Goal: Information Seeking & Learning: Learn about a topic

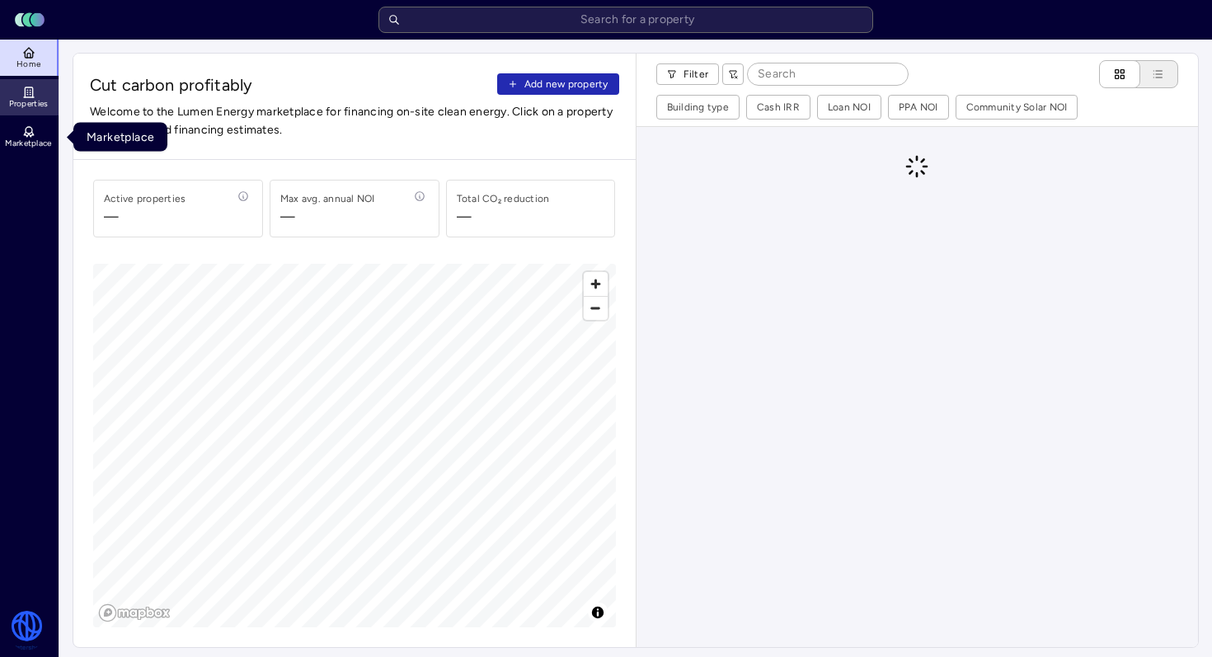
click at [25, 93] on icon at bounding box center [28, 92] width 13 height 13
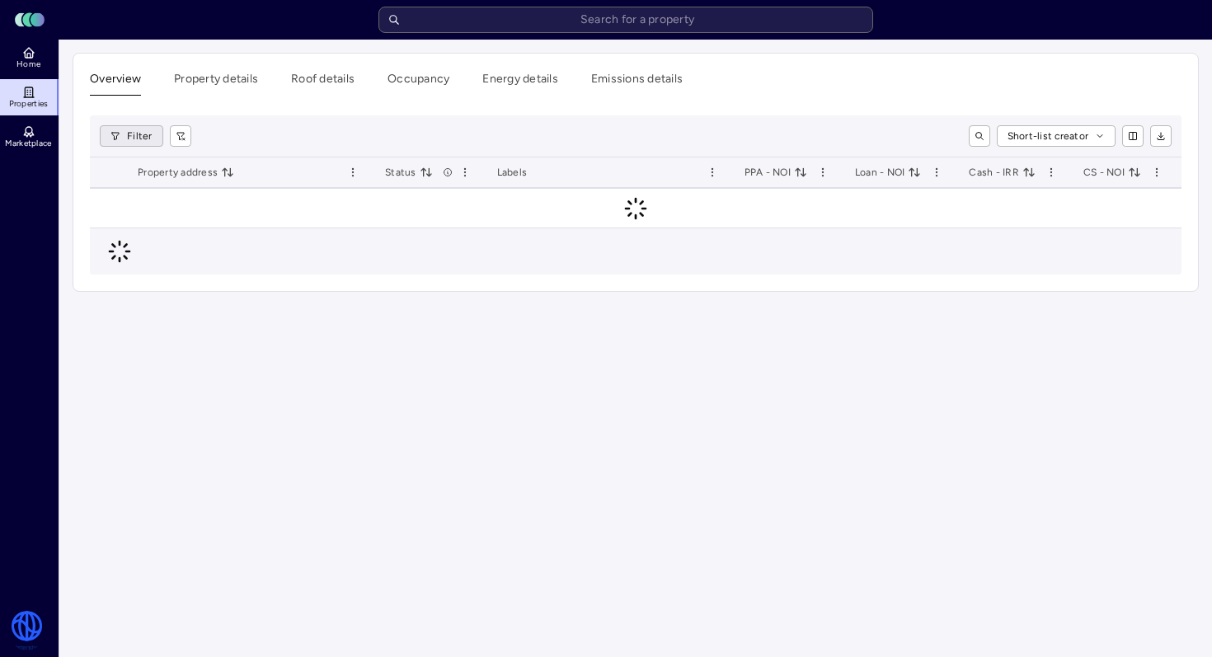
click at [141, 139] on html "Toggle Sidebar Lumen Energy Logo Home Properties Marketplace Watershed Robbie G…" at bounding box center [606, 328] width 1212 height 657
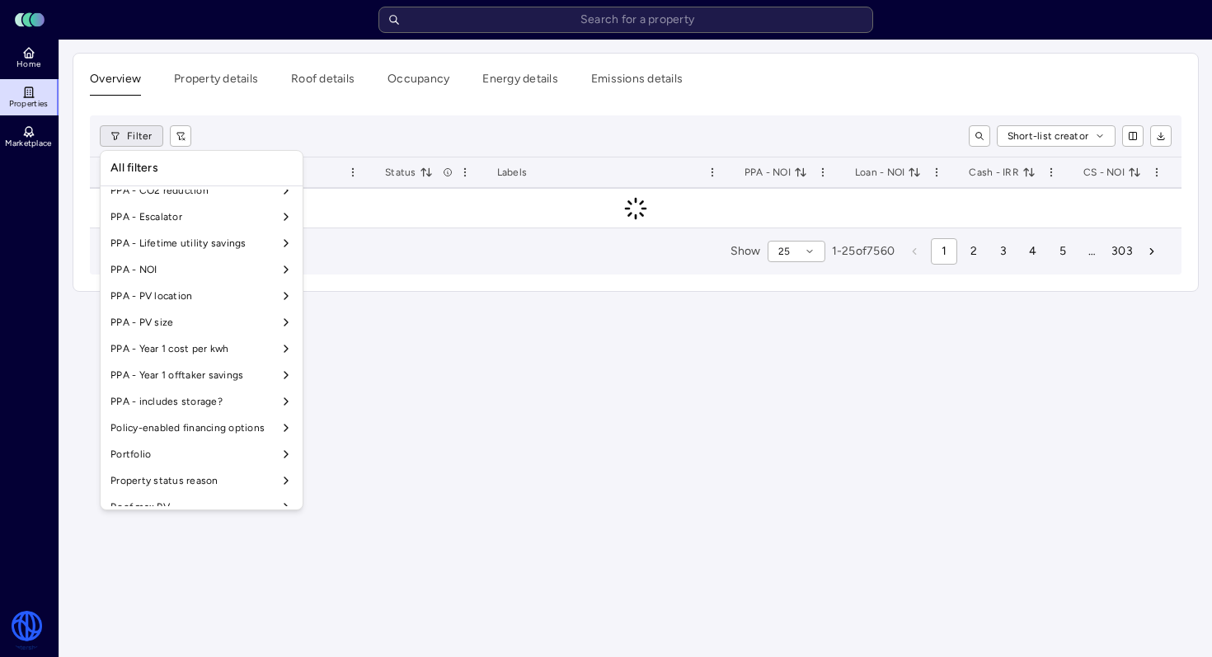
scroll to position [1251, 0]
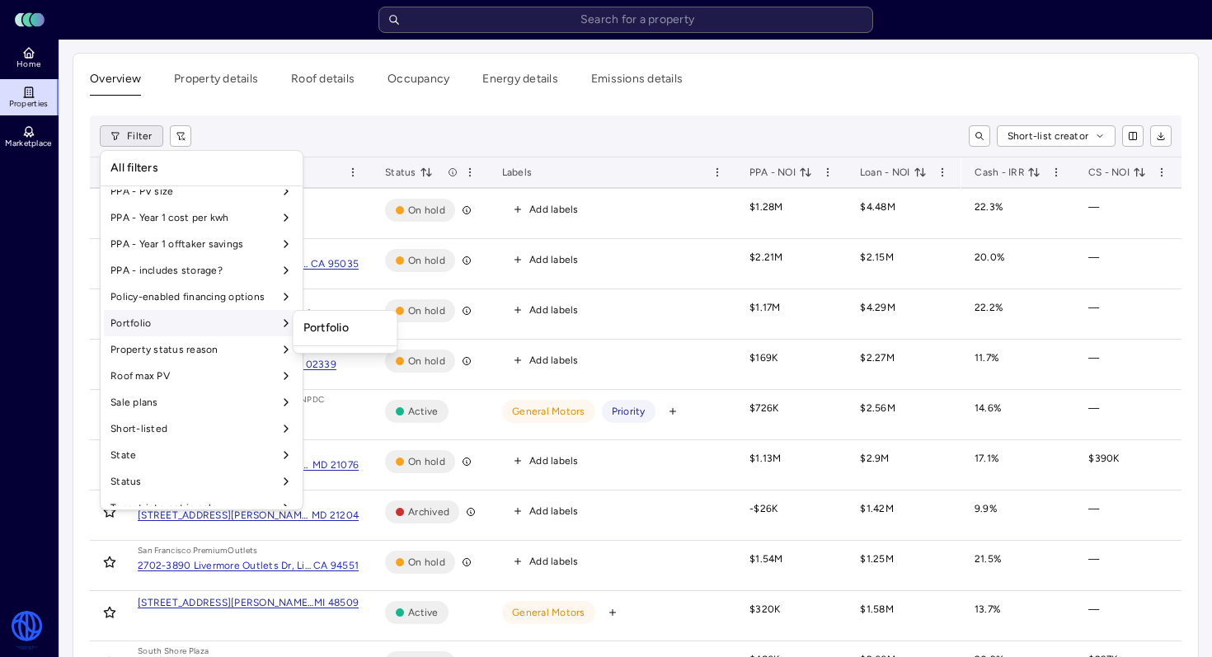
click at [321, 327] on div "Portfolio" at bounding box center [345, 328] width 97 height 28
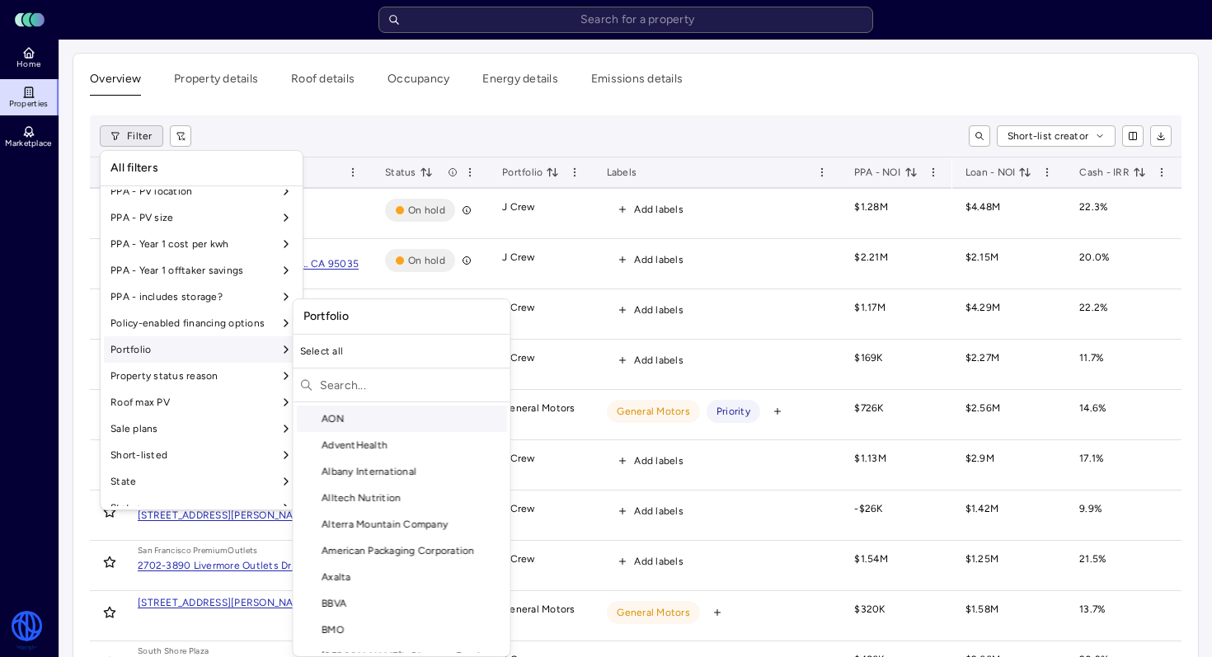
scroll to position [1278, 0]
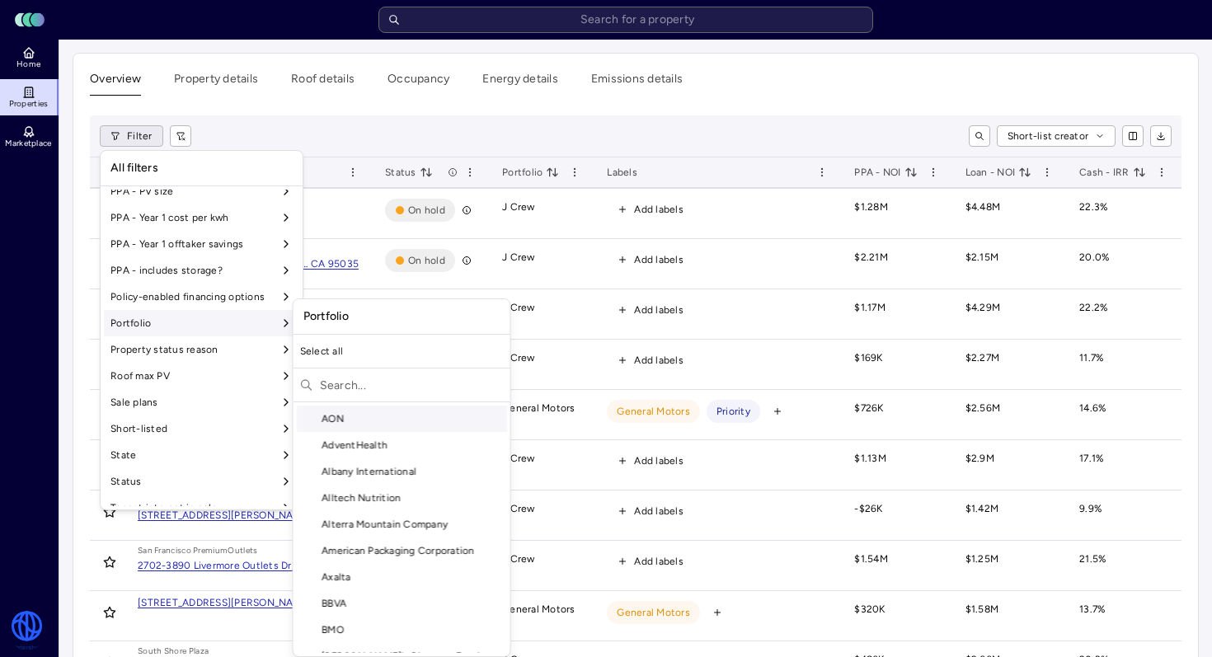
click at [269, 321] on div "Portfolio" at bounding box center [201, 323] width 195 height 26
click at [370, 382] on input "text" at bounding box center [412, 385] width 184 height 26
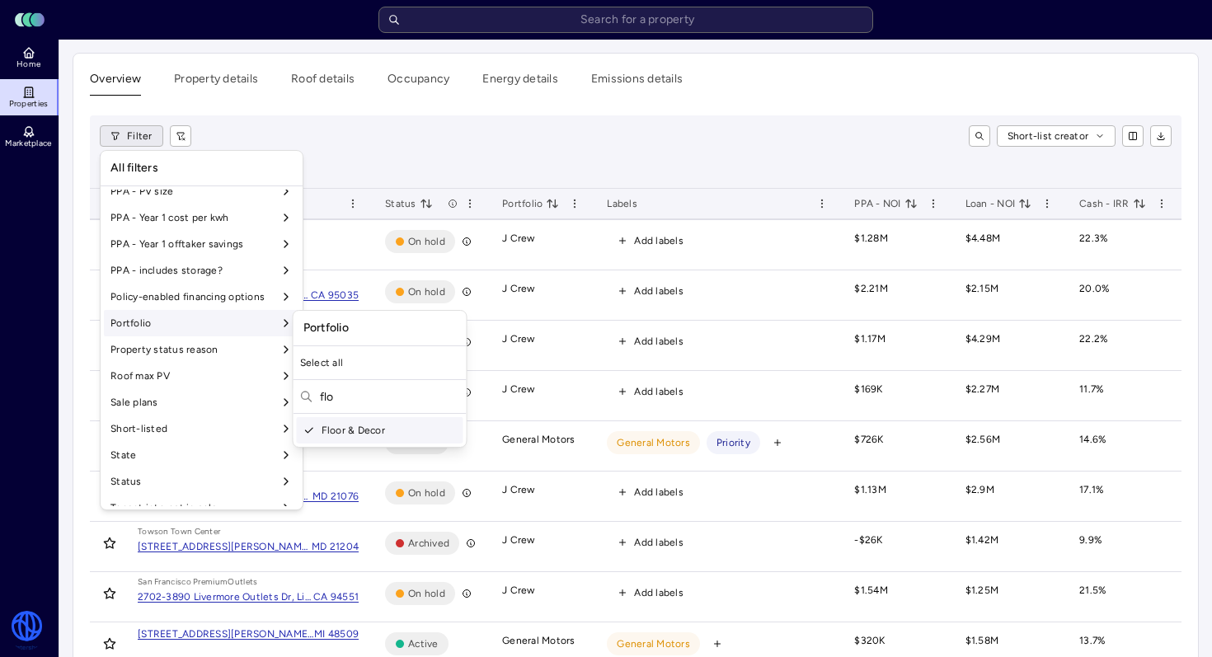
type input "flo"
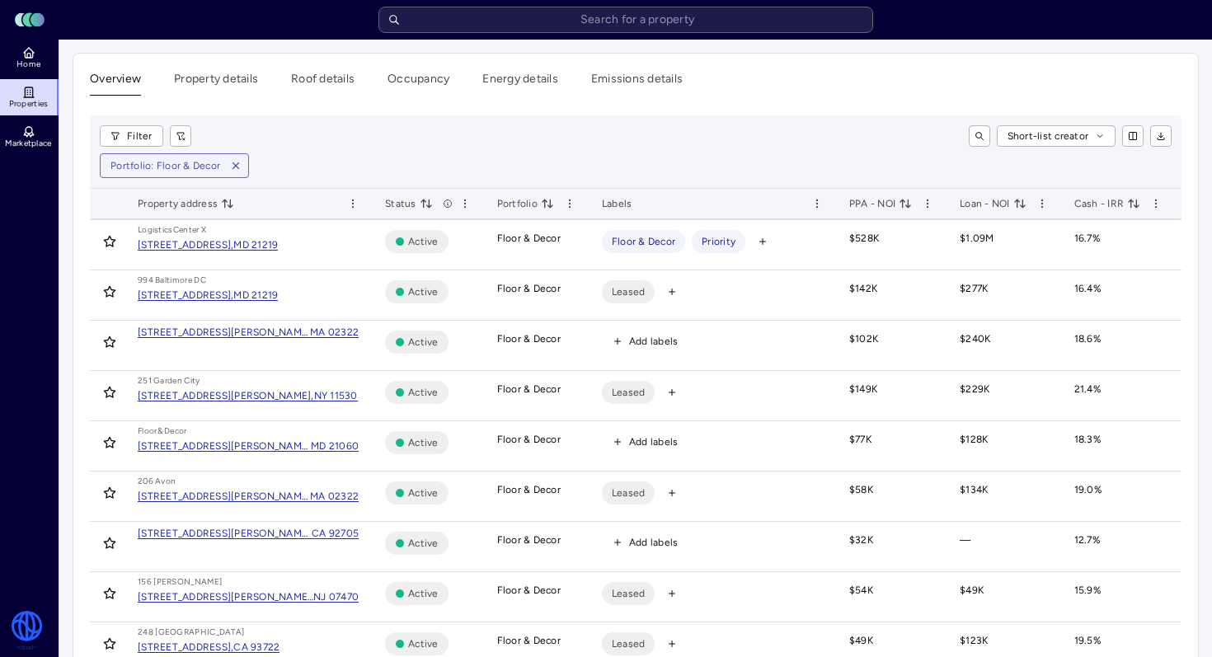
click at [884, 201] on span "PPA - NOI" at bounding box center [880, 203] width 63 height 16
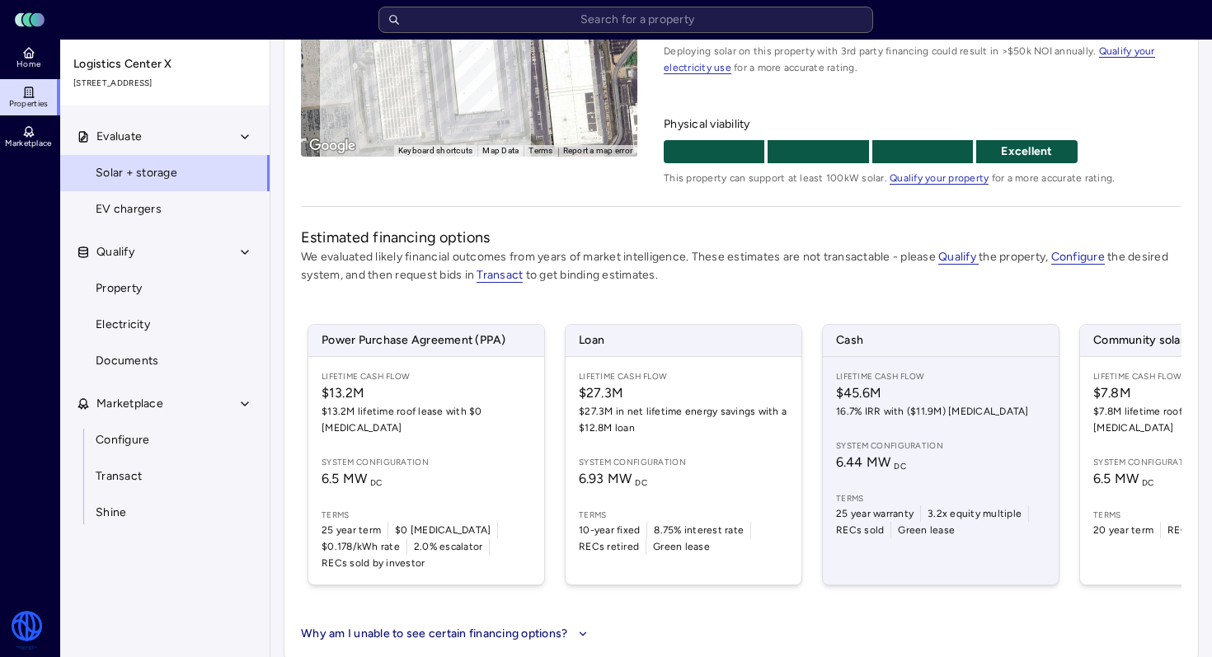
scroll to position [0, 142]
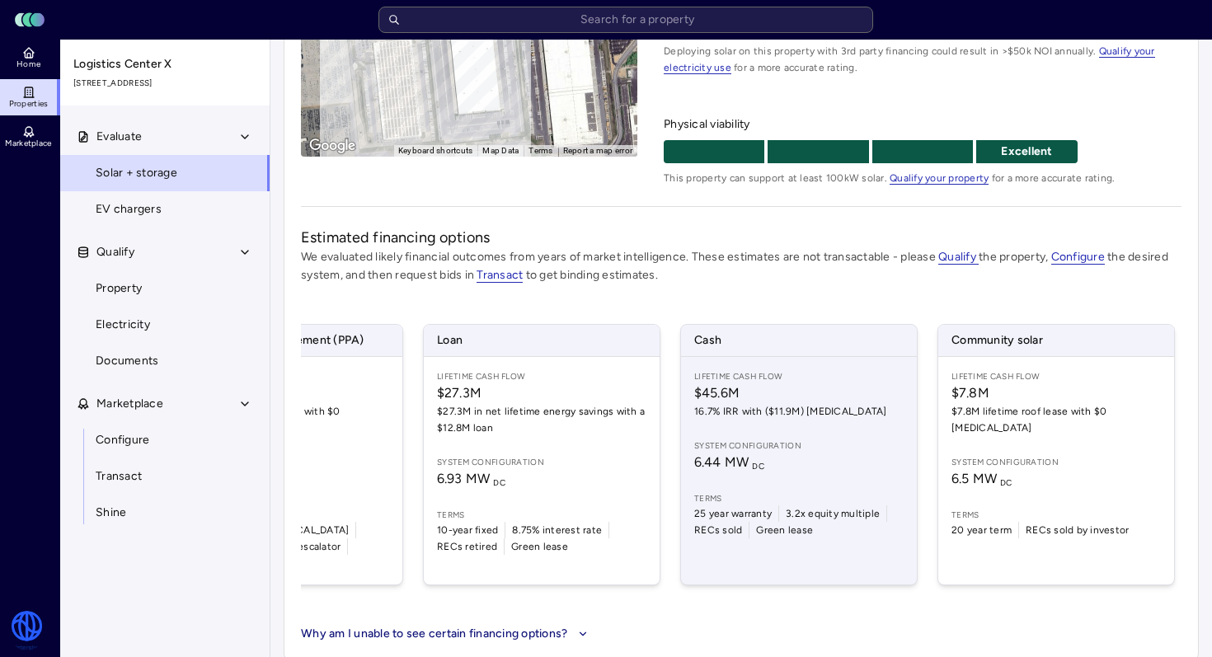
click at [998, 391] on span "$7.8M" at bounding box center [1055, 393] width 209 height 20
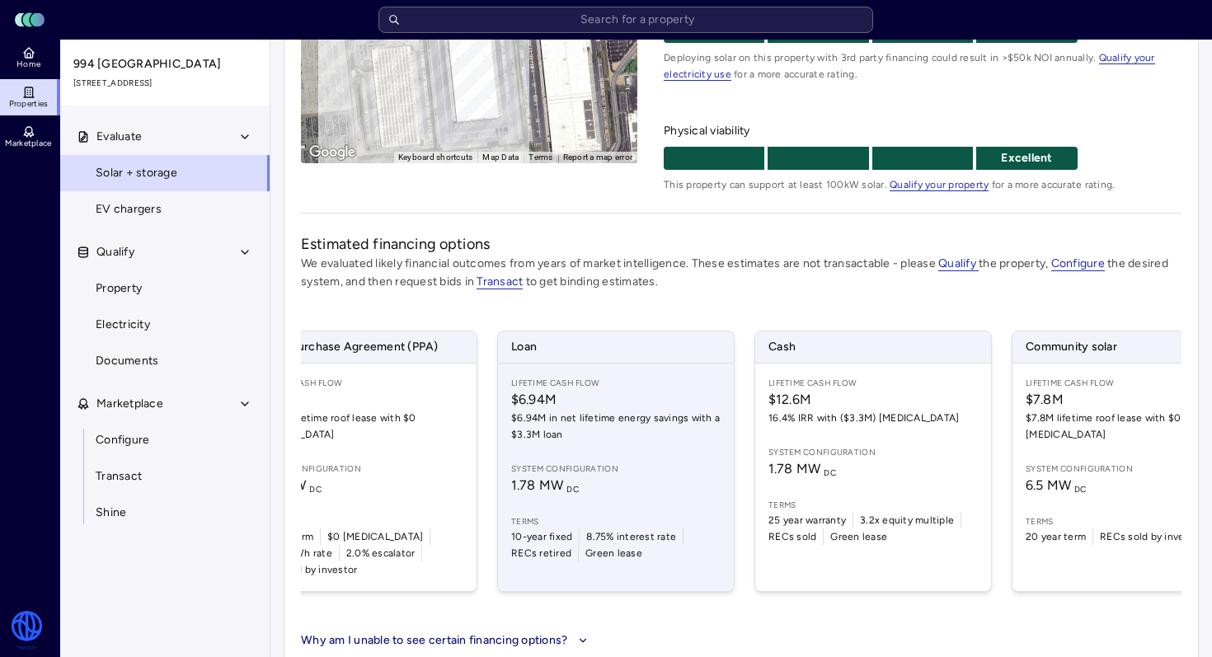
scroll to position [0, 142]
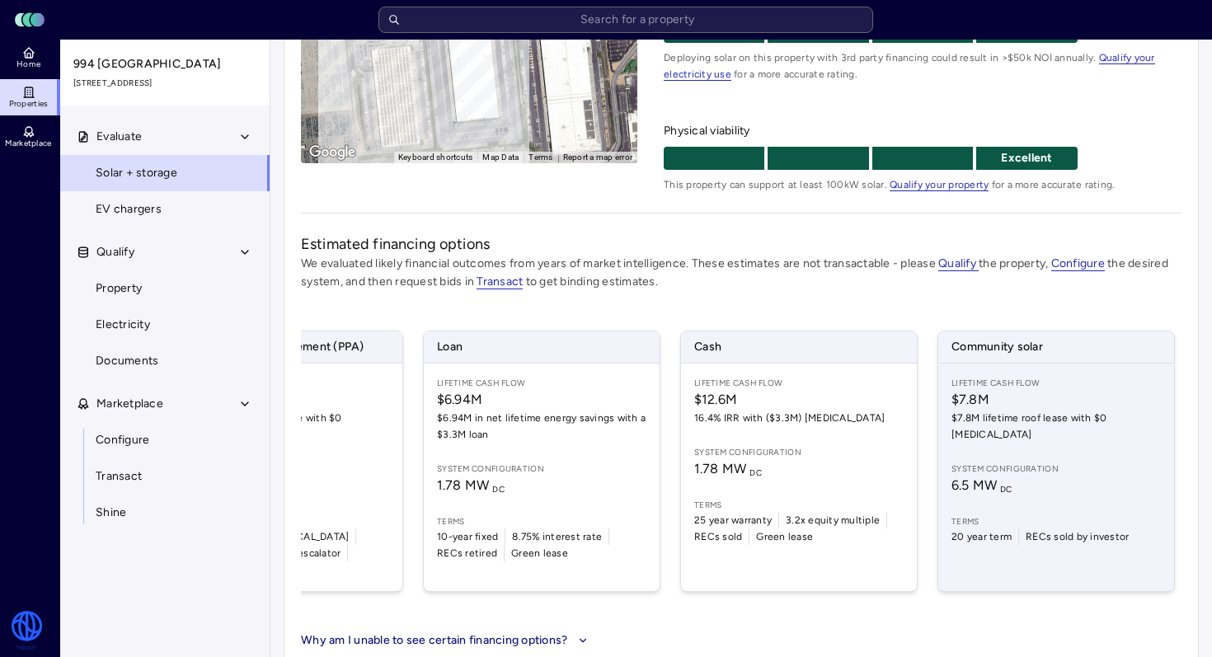
click at [975, 462] on span "System configuration" at bounding box center [1055, 468] width 209 height 13
